Goal: Task Accomplishment & Management: Use online tool/utility

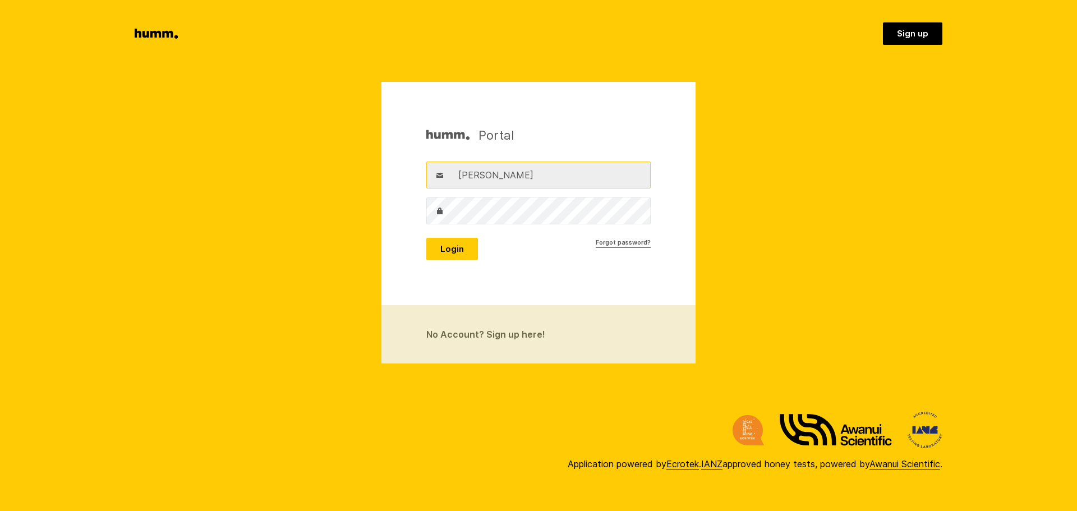
click at [514, 185] on input "andrew" at bounding box center [538, 175] width 224 height 27
type input "john@gravitate.co.nz"
click at [446, 245] on button "Login" at bounding box center [452, 249] width 52 height 22
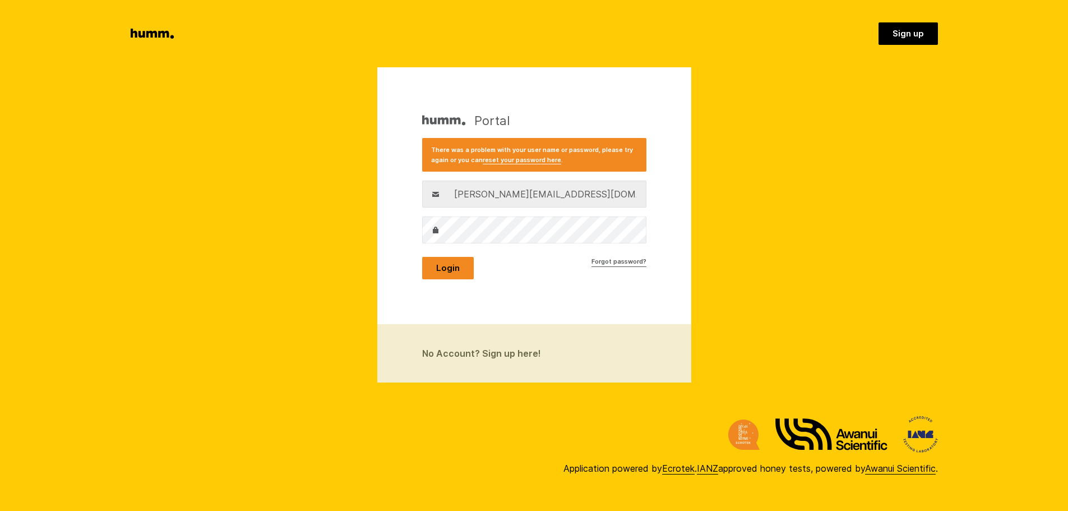
click at [442, 264] on button "Login" at bounding box center [448, 268] width 52 height 22
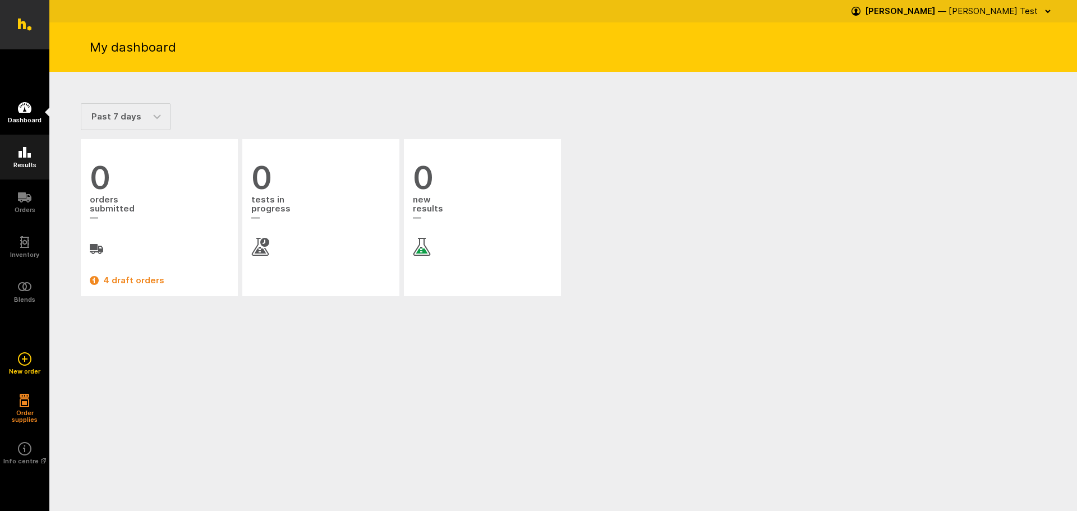
click at [33, 162] on h5 "Results" at bounding box center [24, 165] width 23 height 7
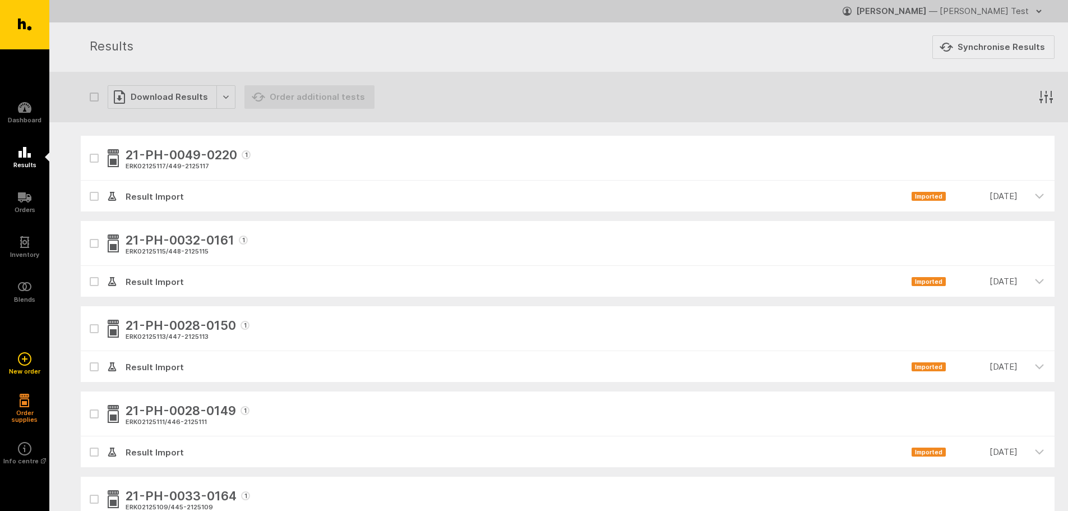
click at [1044, 98] on icon "button" at bounding box center [1046, 97] width 17 height 17
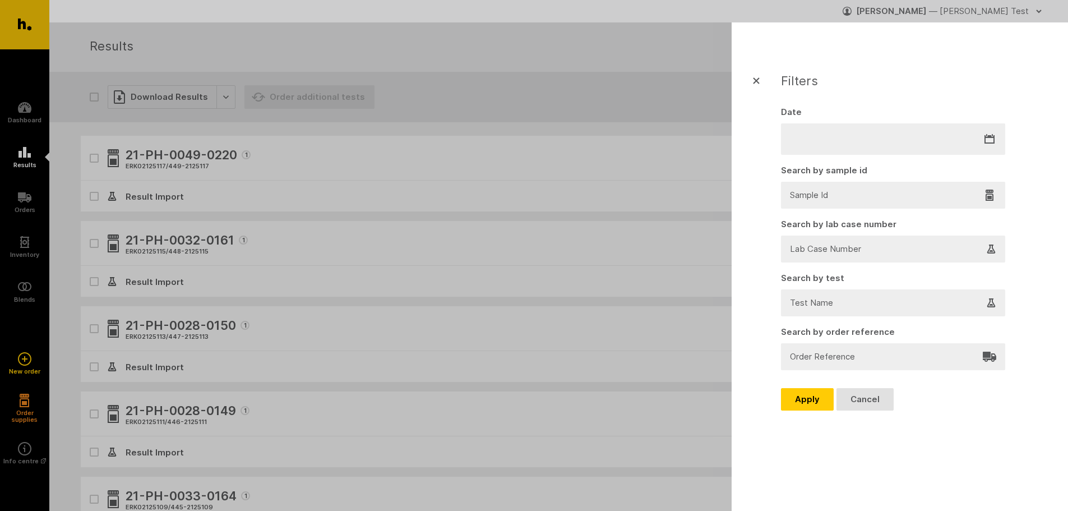
click at [617, 102] on span at bounding box center [534, 255] width 1068 height 511
click at [763, 77] on icon "button" at bounding box center [756, 80] width 13 height 13
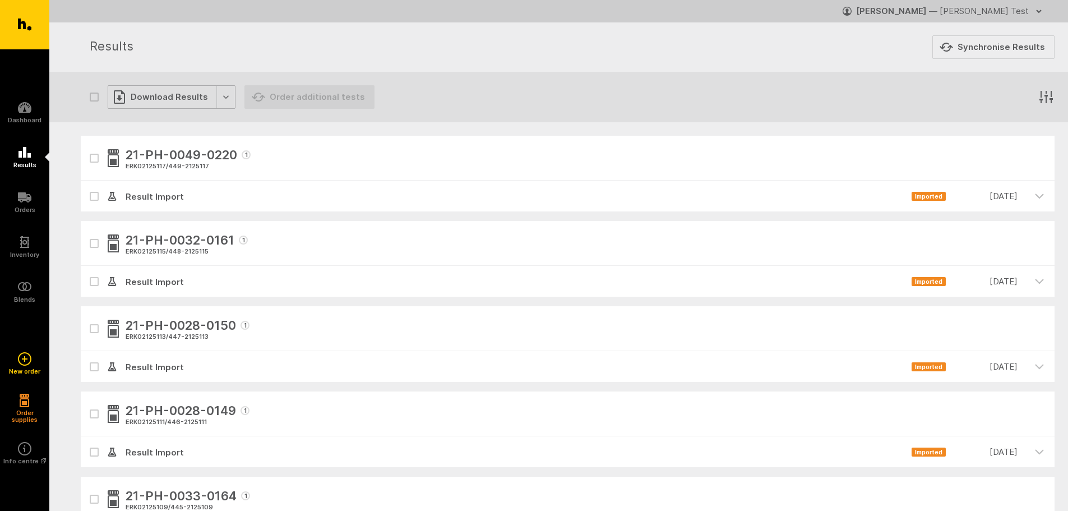
click at [227, 99] on div "Download Results" at bounding box center [172, 97] width 128 height 24
click at [238, 69] on header "Results Synchronise Results" at bounding box center [558, 46] width 1019 height 49
click at [1038, 13] on icon "button" at bounding box center [1039, 11] width 9 height 9
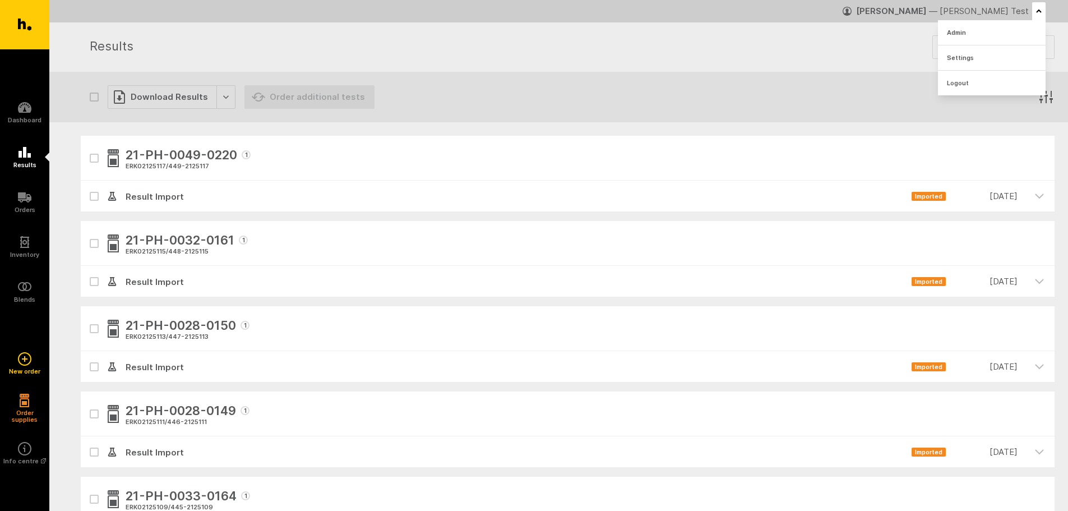
click at [797, 52] on h1 "Results" at bounding box center [504, 47] width 829 height 20
